Goal: Find contact information: Find contact information

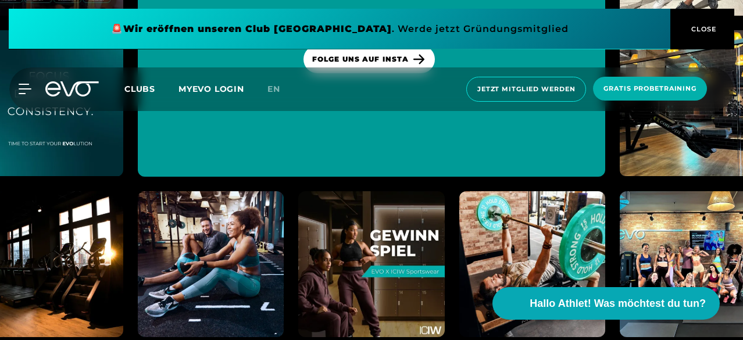
scroll to position [6483, 0]
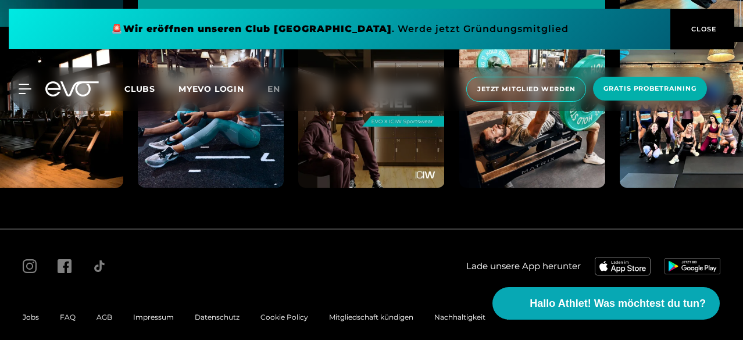
click at [37, 313] on span "Jobs" at bounding box center [31, 317] width 16 height 9
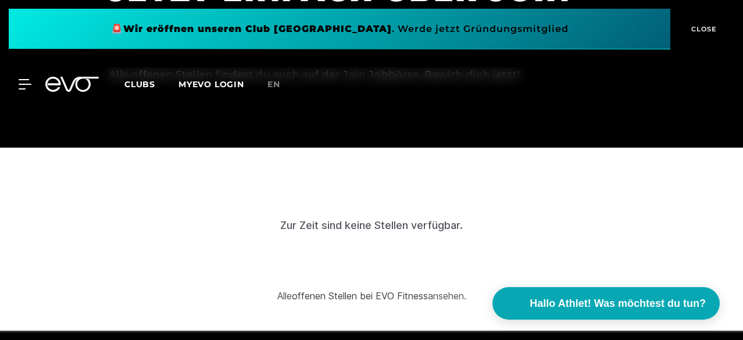
scroll to position [3100, 0]
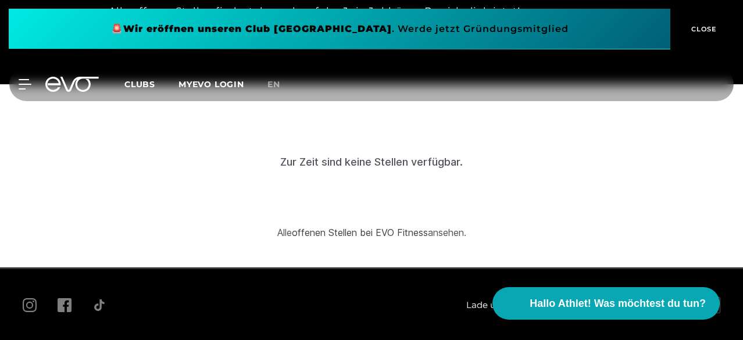
click at [155, 82] on span "Clubs" at bounding box center [139, 84] width 31 height 10
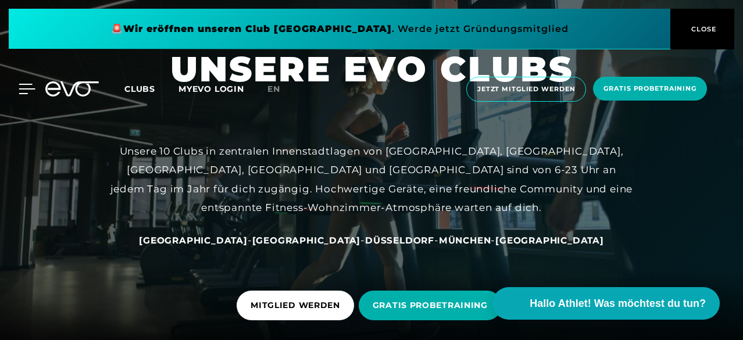
click at [30, 93] on icon at bounding box center [27, 89] width 17 height 10
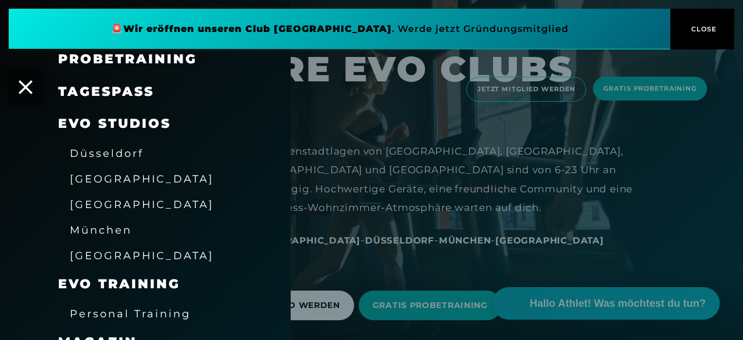
scroll to position [116, 0]
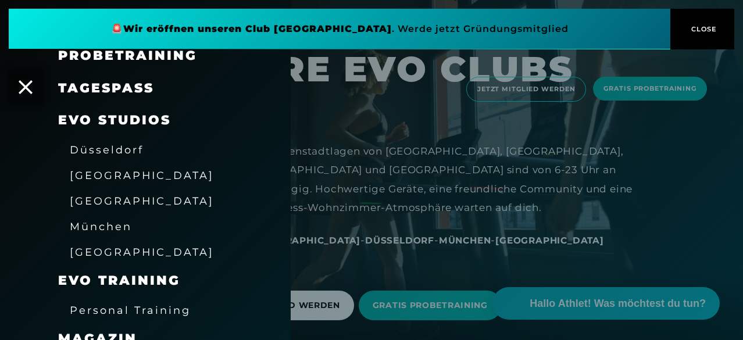
click at [103, 176] on span "[GEOGRAPHIC_DATA]" at bounding box center [142, 175] width 144 height 12
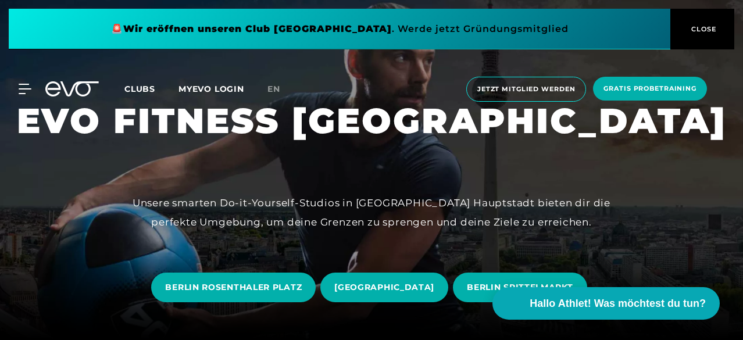
click at [29, 83] on div "MyEVO Login Über EVO Mitgliedschaften Probetraining TAGESPASS EVO Studios [GEOG…" at bounding box center [371, 89] width 738 height 44
click at [24, 88] on icon at bounding box center [27, 89] width 17 height 10
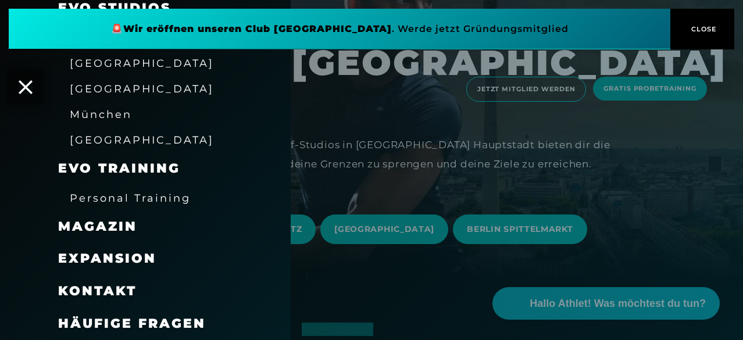
scroll to position [228, 0]
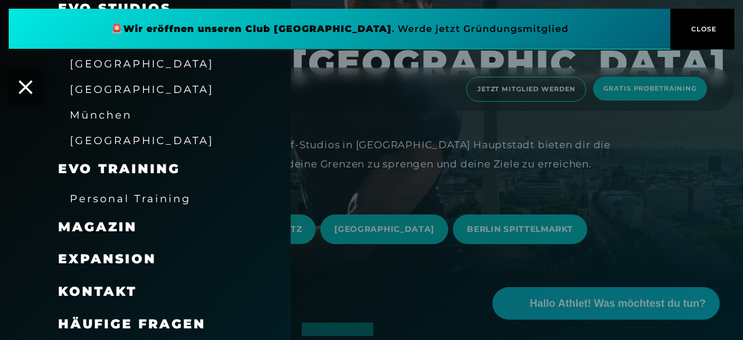
click at [116, 291] on span "Kontakt" at bounding box center [97, 292] width 78 height 16
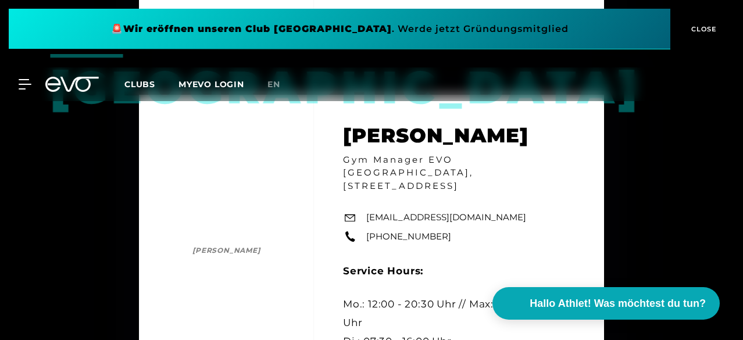
scroll to position [2441, 0]
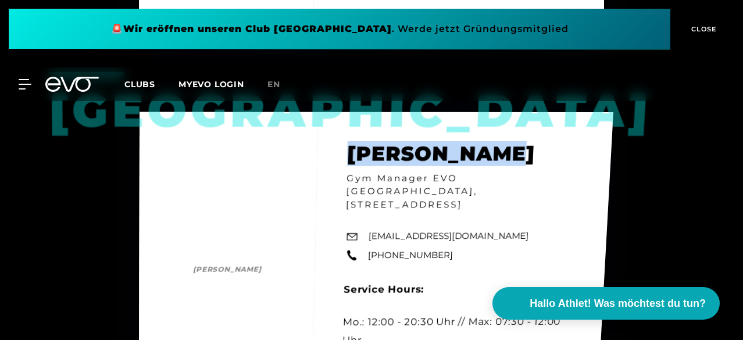
drag, startPoint x: 543, startPoint y: 150, endPoint x: 349, endPoint y: 146, distance: 193.6
click at [349, 146] on div "Berlin Mo [PERSON_NAME] Gym Manager EVO [GEOGRAPHIC_DATA], Rosa-[STREET_ADDRESS…" at bounding box center [375, 310] width 475 height 396
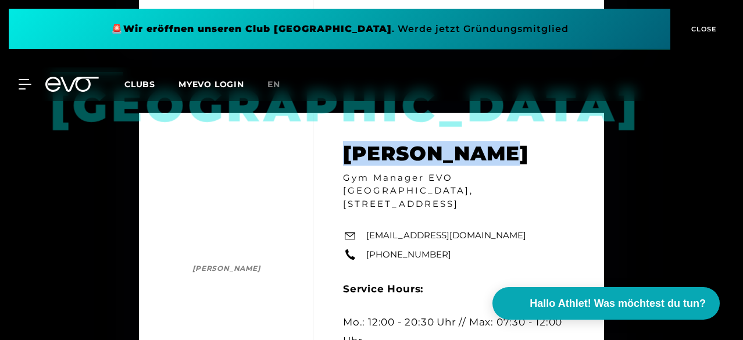
copy h2 "[PERSON_NAME]"
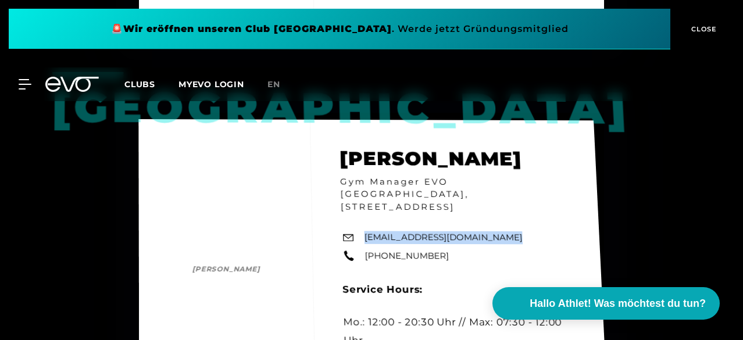
drag, startPoint x: 504, startPoint y: 221, endPoint x: 371, endPoint y: 225, distance: 133.7
click at [363, 223] on div "Berlin Mo [PERSON_NAME] Gym Manager EVO [GEOGRAPHIC_DATA], Rosa-[STREET_ADDRESS…" at bounding box center [376, 317] width 474 height 397
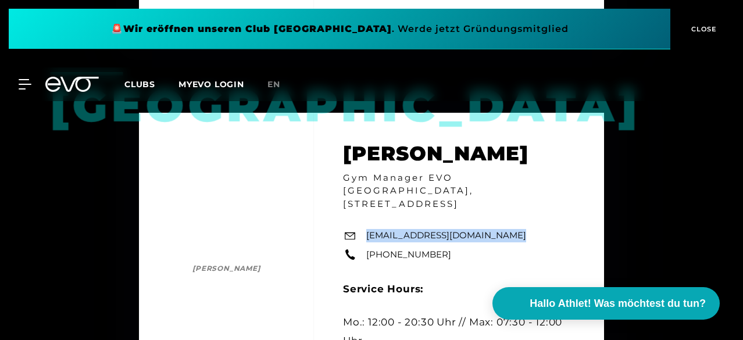
copy link "[EMAIL_ADDRESS][DOMAIN_NAME]"
